Goal: Book appointment/travel/reservation

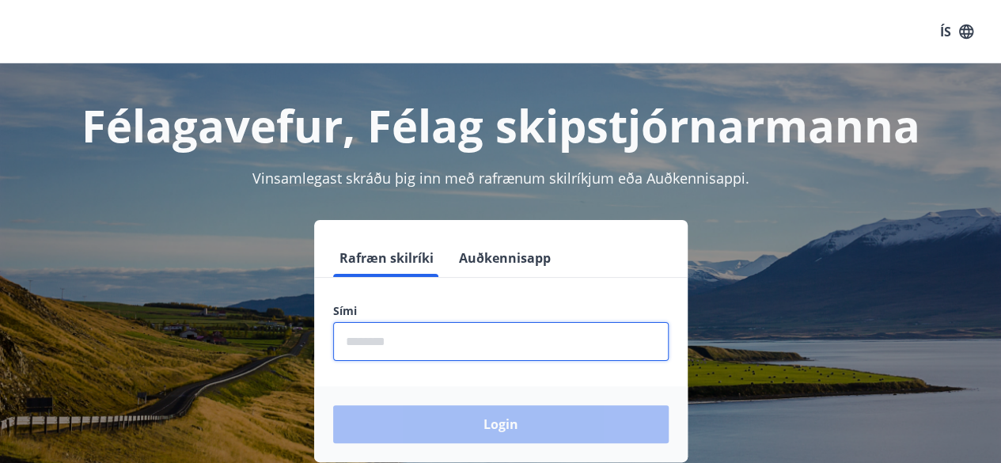
click at [443, 326] on input "phone" at bounding box center [500, 341] width 335 height 39
type input "********"
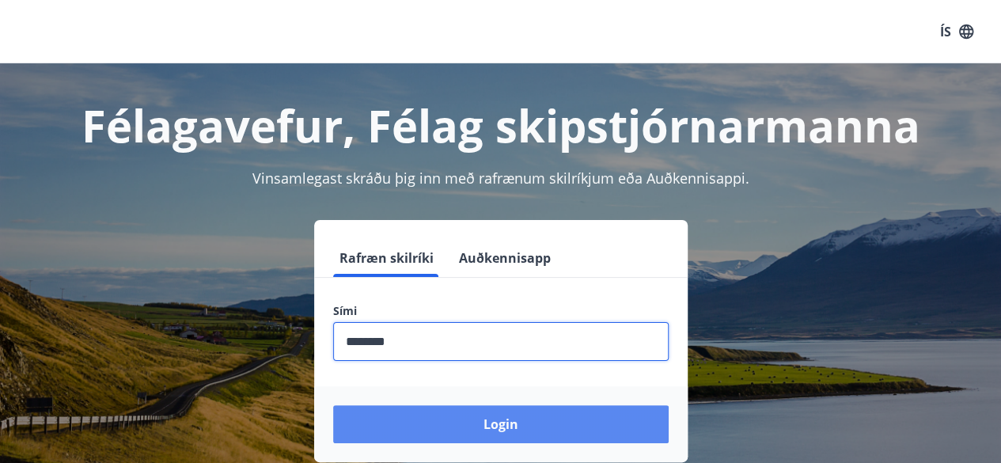
click at [558, 425] on button "Login" at bounding box center [500, 424] width 335 height 38
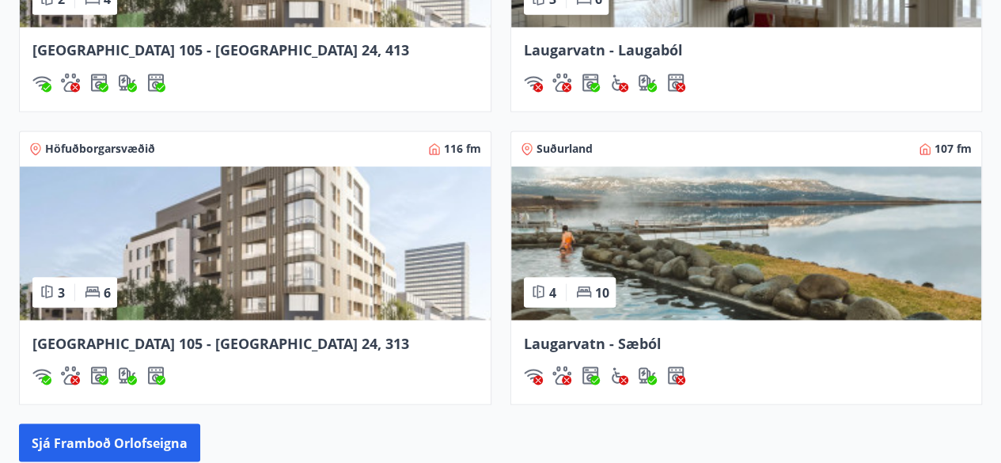
scroll to position [1345, 0]
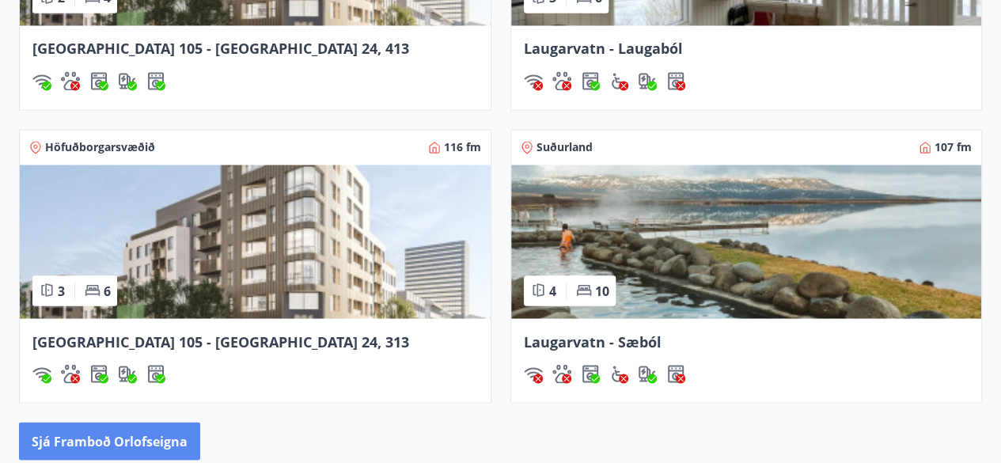
click at [160, 438] on button "Sjá framboð orlofseigna" at bounding box center [109, 441] width 181 height 38
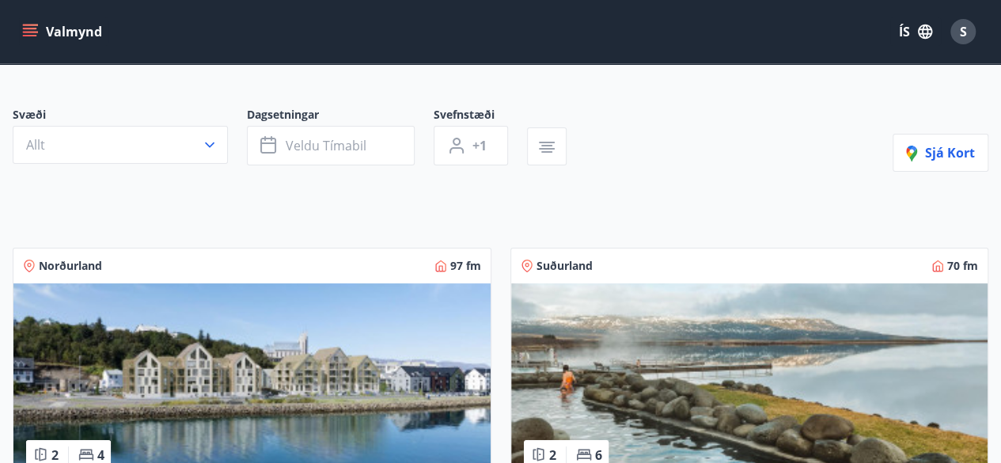
scroll to position [79, 0]
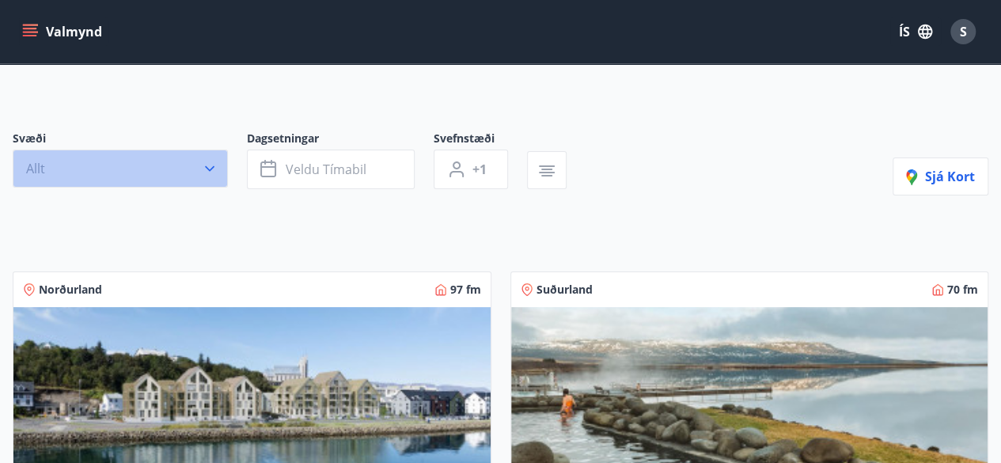
click at [210, 164] on icon "button" at bounding box center [210, 169] width 16 height 16
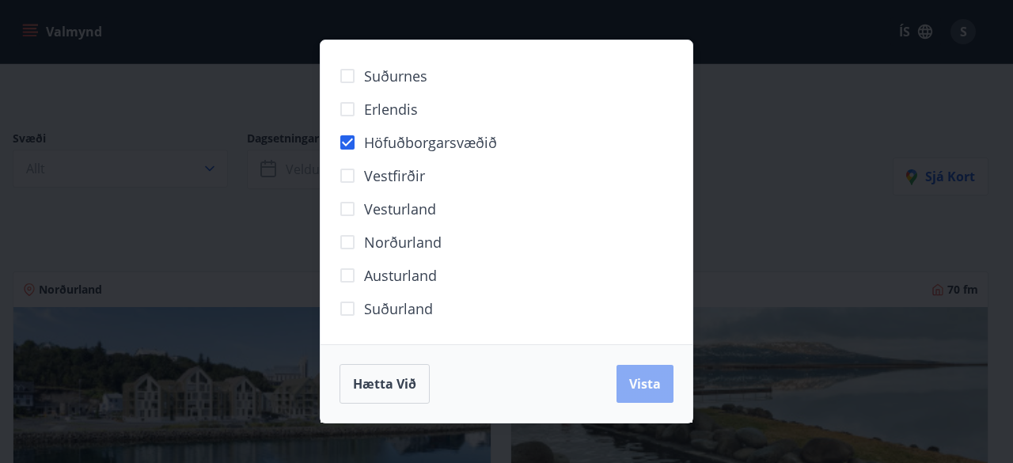
click at [646, 380] on span "Vista" at bounding box center [645, 383] width 32 height 17
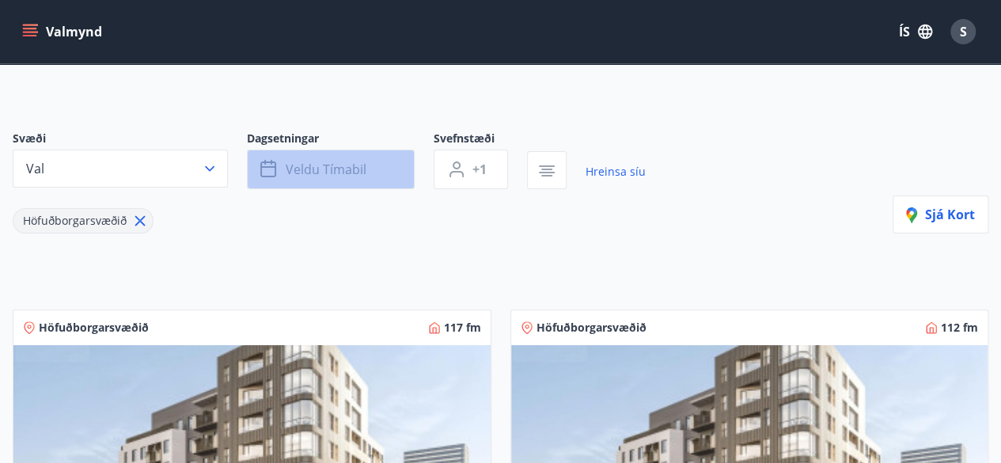
click at [343, 172] on span "Veldu tímabil" at bounding box center [326, 169] width 81 height 17
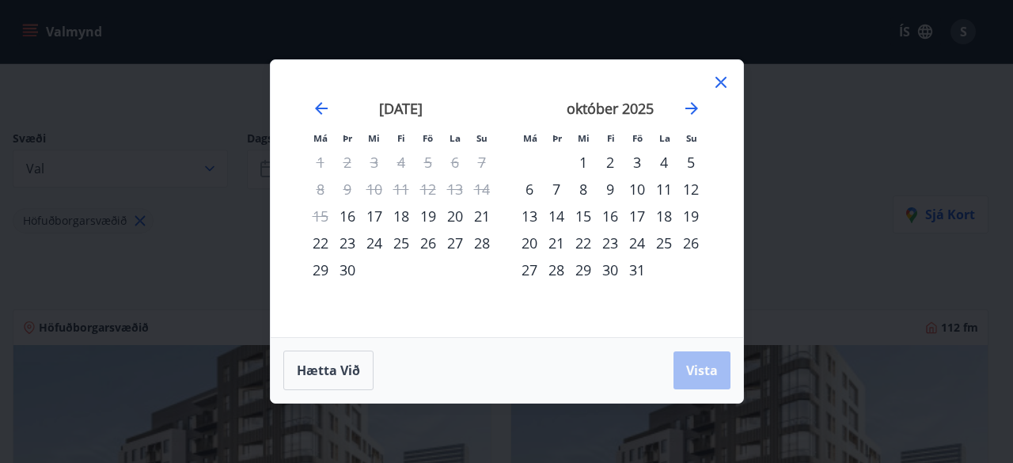
click at [484, 245] on div "28" at bounding box center [481, 242] width 27 height 27
click at [345, 268] on div "30" at bounding box center [347, 269] width 27 height 27
click at [711, 371] on span "Vista" at bounding box center [702, 370] width 32 height 17
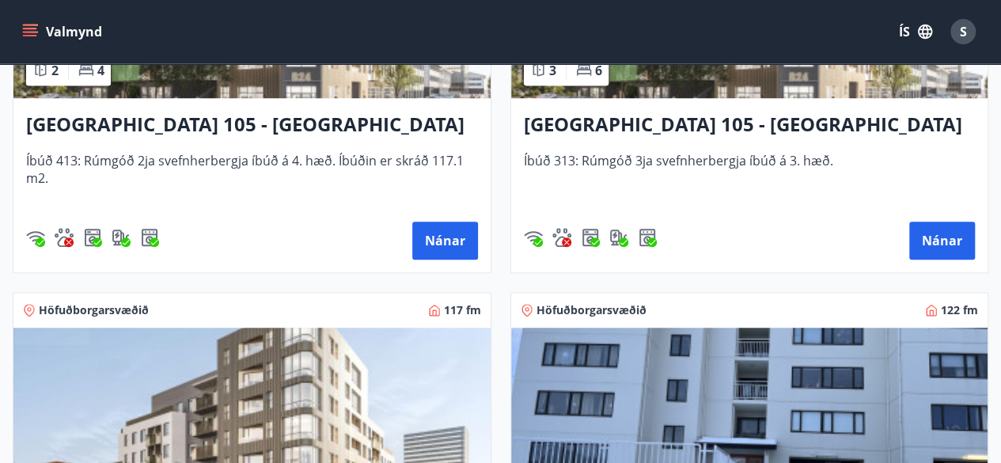
scroll to position [497, 0]
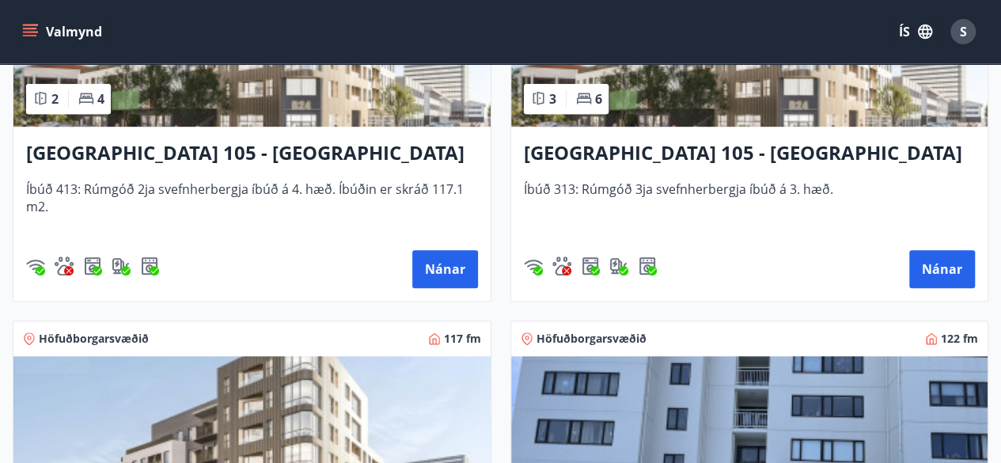
click at [717, 146] on h3 "[GEOGRAPHIC_DATA] 105 - [GEOGRAPHIC_DATA] 24, 313" at bounding box center [750, 153] width 452 height 28
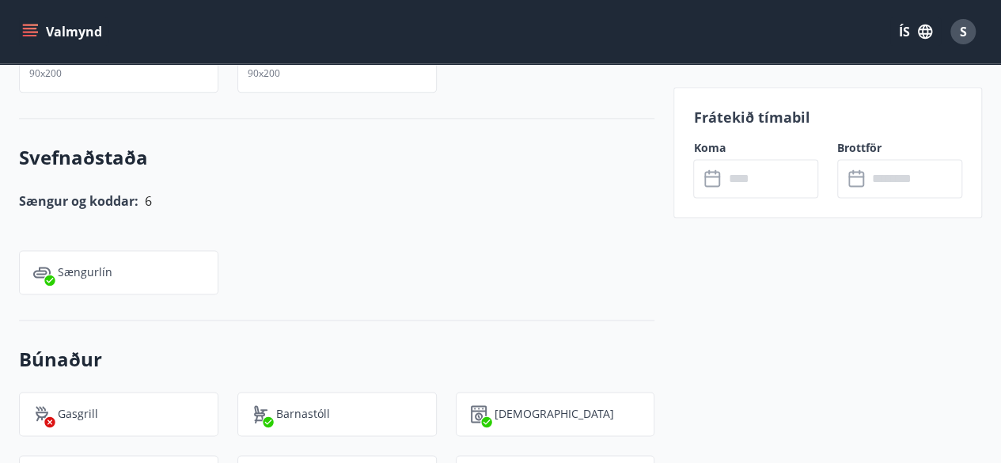
scroll to position [1029, 0]
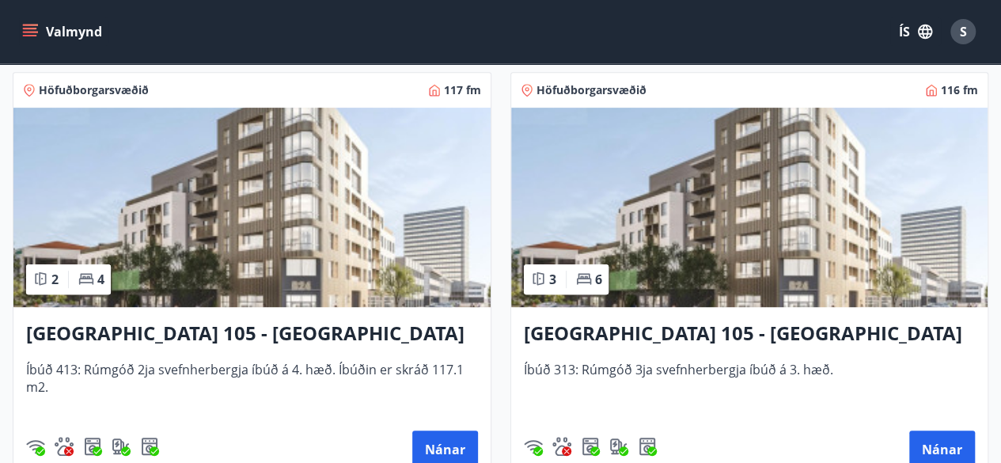
scroll to position [396, 0]
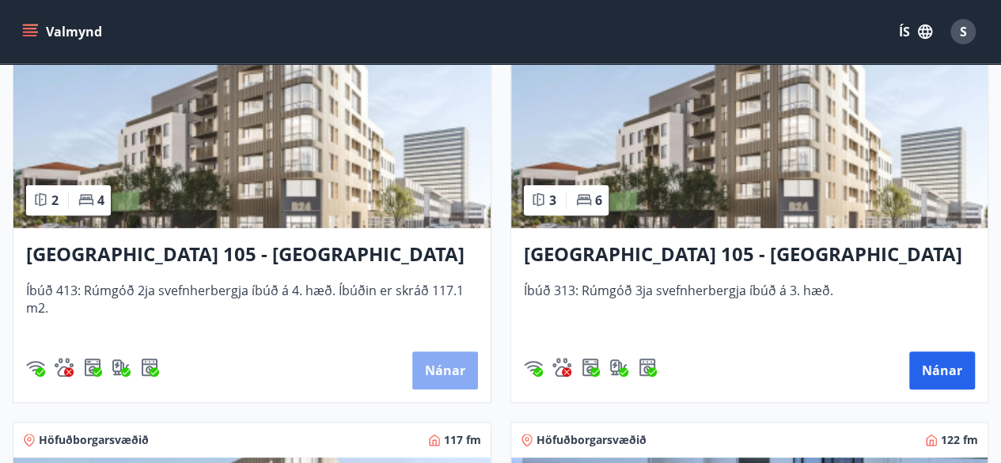
click at [451, 367] on button "Nánar" at bounding box center [445, 370] width 66 height 38
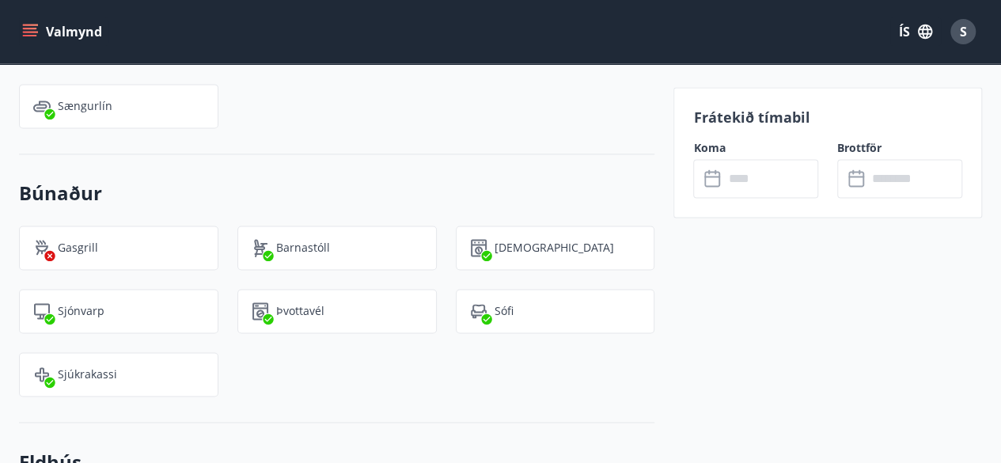
scroll to position [1108, 0]
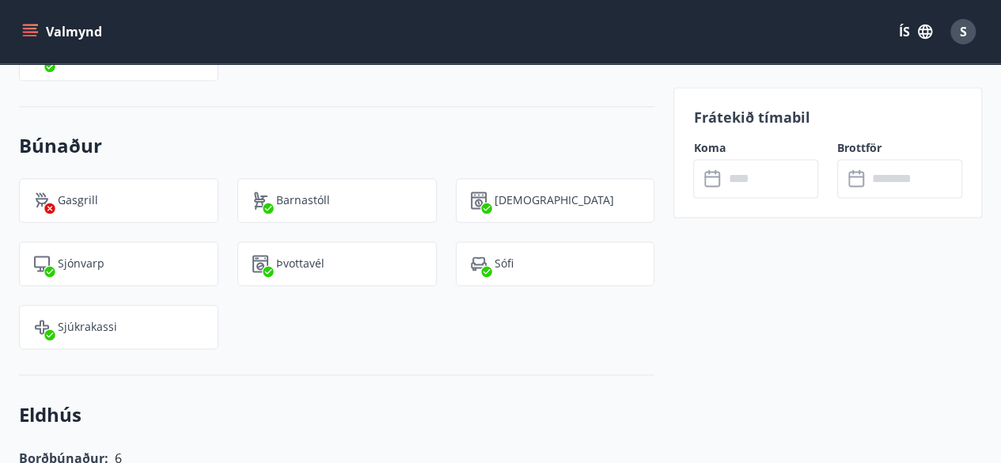
click at [733, 182] on input "text" at bounding box center [770, 178] width 95 height 39
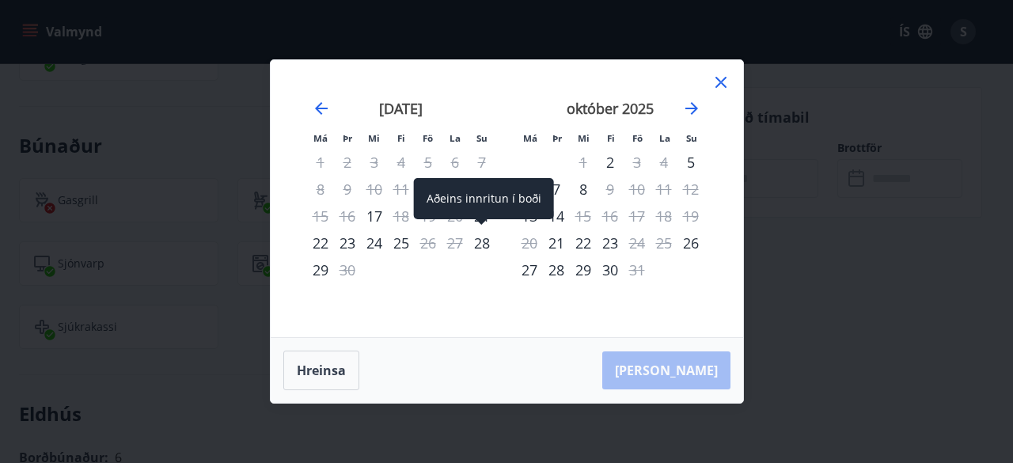
click at [481, 246] on div "28" at bounding box center [481, 242] width 27 height 27
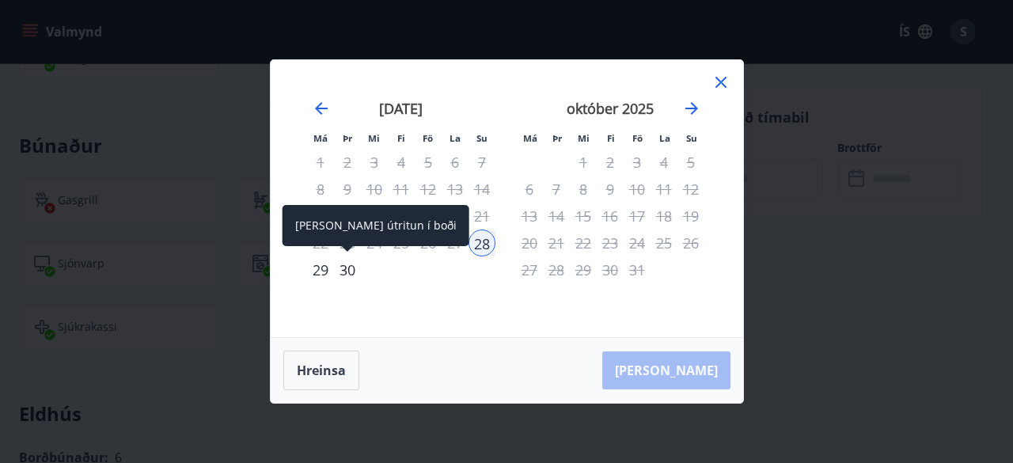
click at [347, 273] on div "30" at bounding box center [347, 269] width 27 height 27
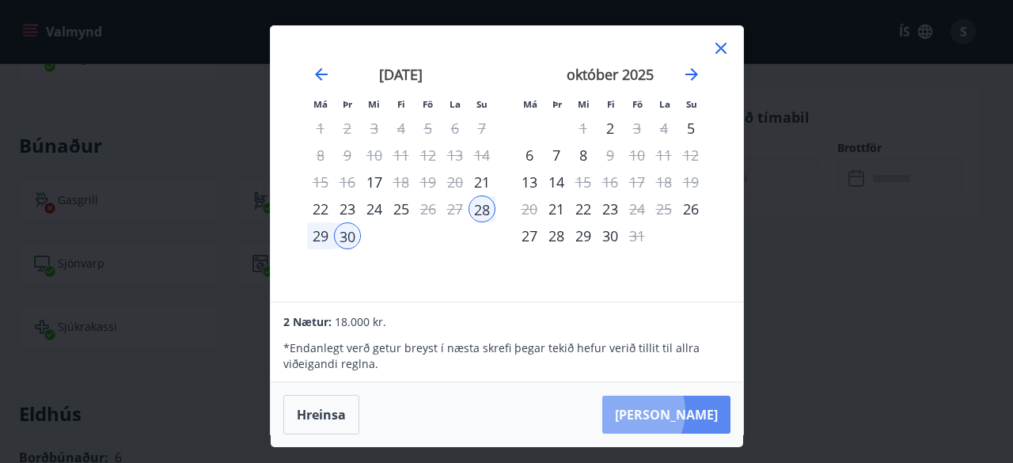
click at [676, 411] on button "[PERSON_NAME]" at bounding box center [666, 415] width 128 height 38
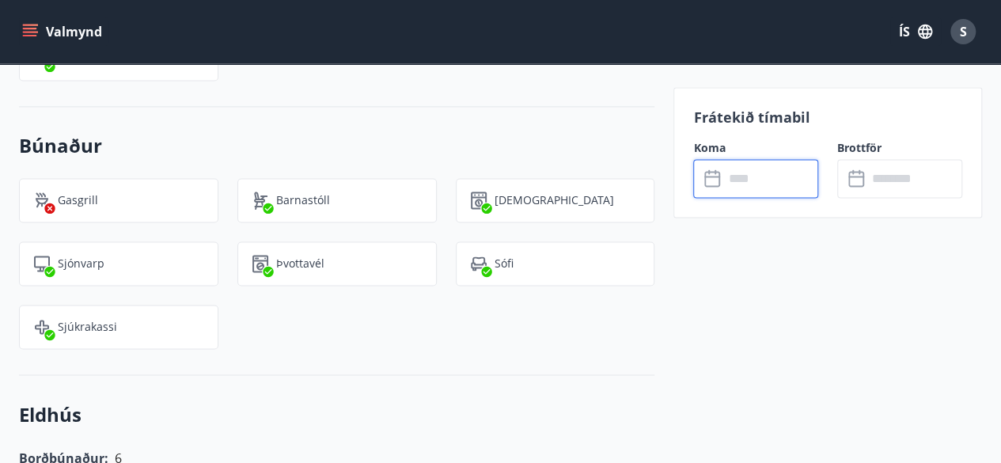
type input "******"
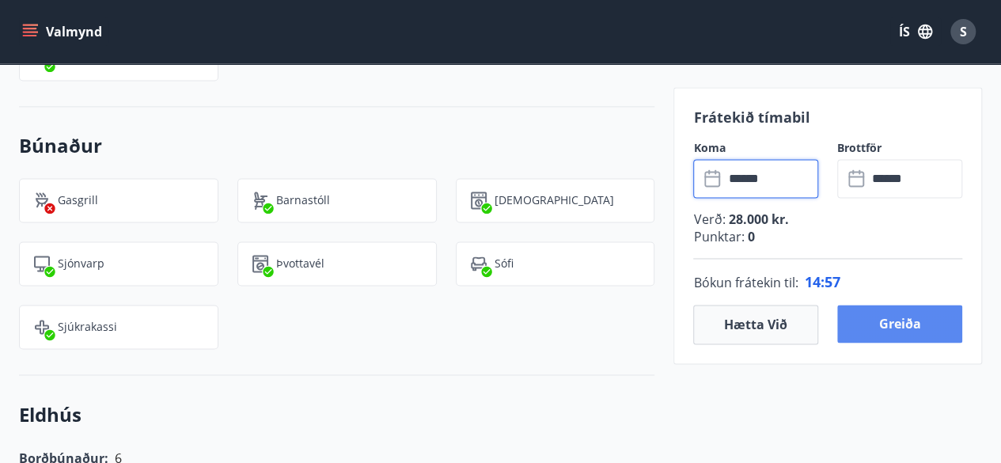
click at [893, 328] on button "Greiða" at bounding box center [899, 324] width 125 height 38
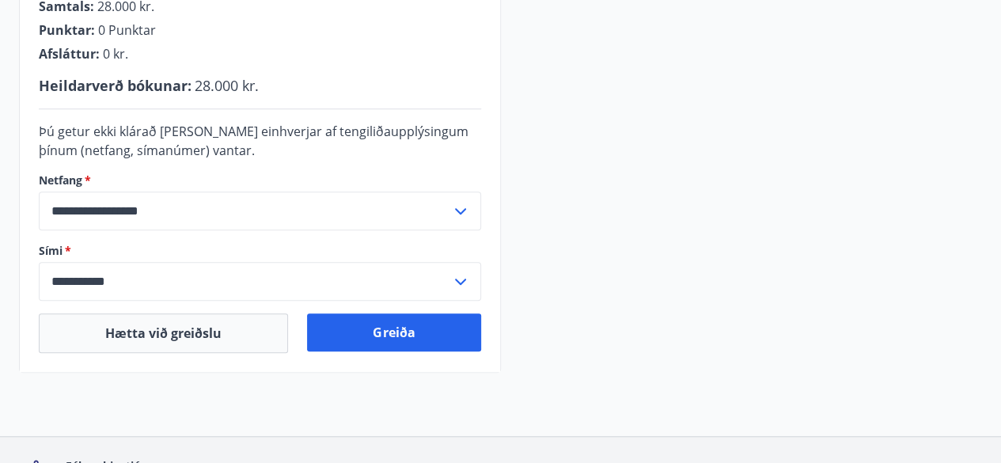
scroll to position [506, 0]
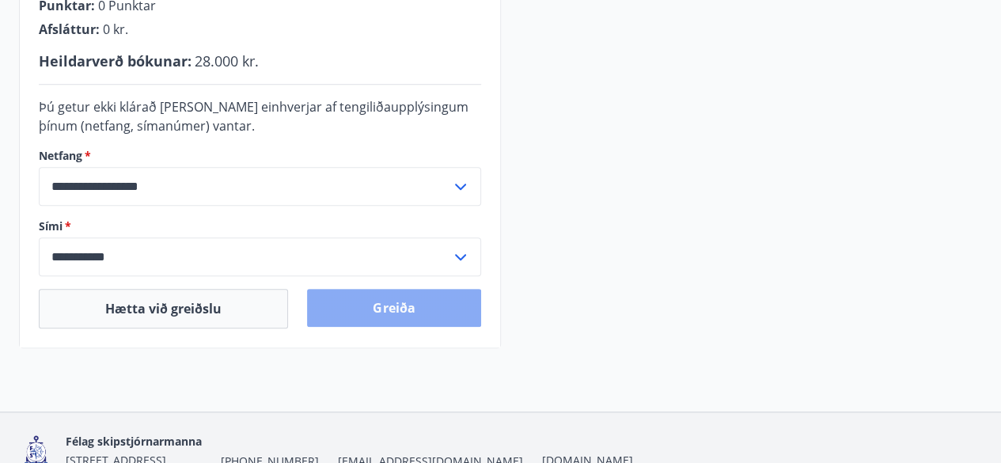
click at [425, 299] on button "Greiða" at bounding box center [393, 308] width 173 height 38
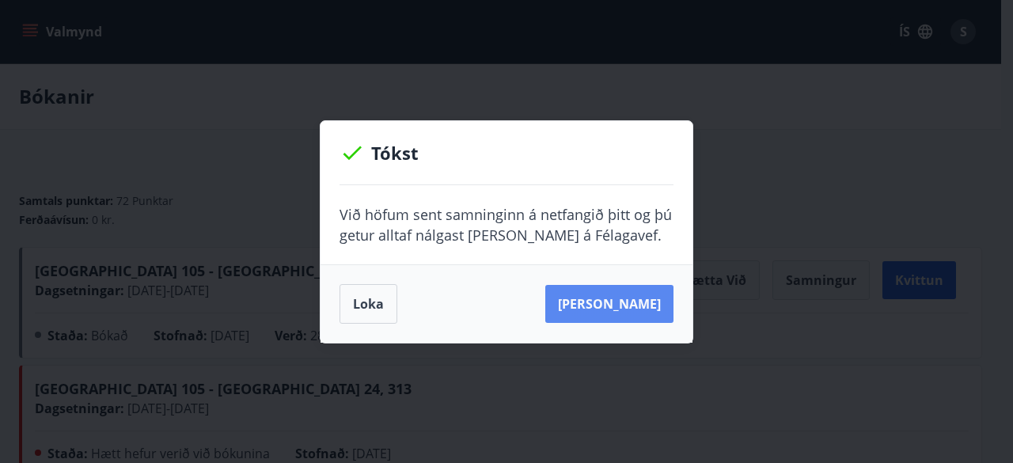
click at [618, 303] on button "Sjá samning" at bounding box center [609, 304] width 128 height 38
